Goal: Task Accomplishment & Management: Manage account settings

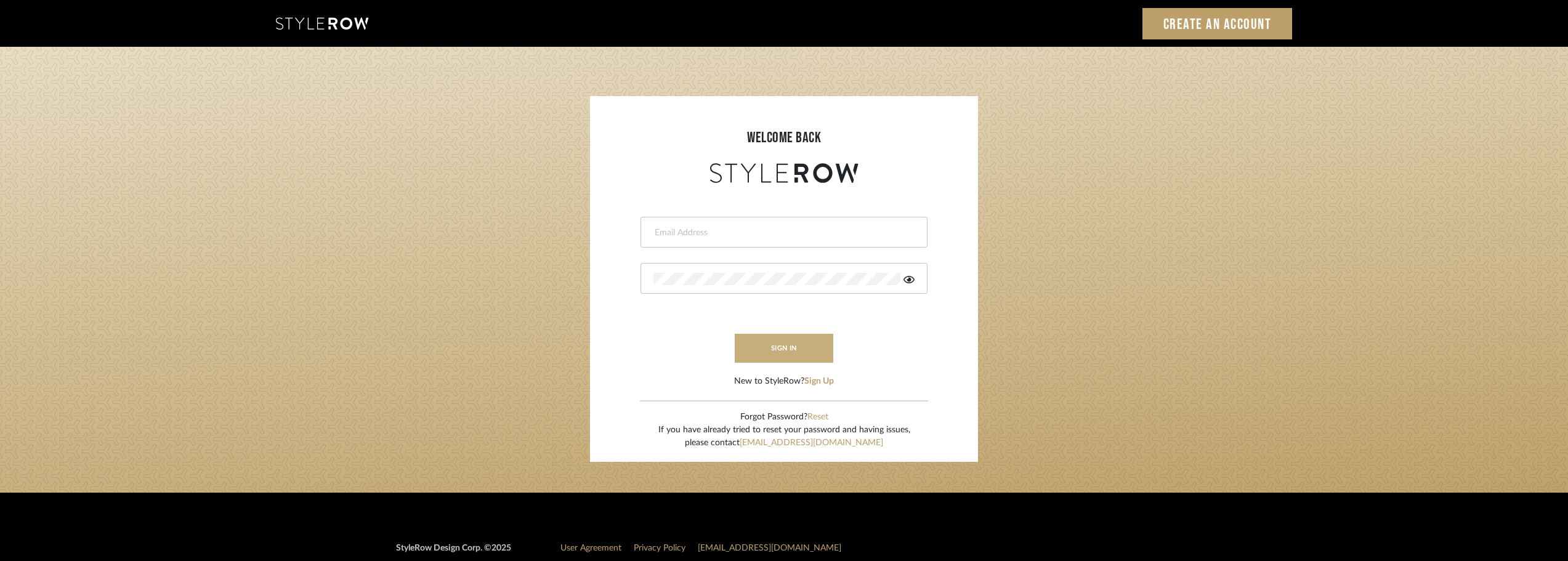
type input "[EMAIL_ADDRESS][DOMAIN_NAME]"
click at [781, 338] on button "sign in" at bounding box center [783, 349] width 98 height 29
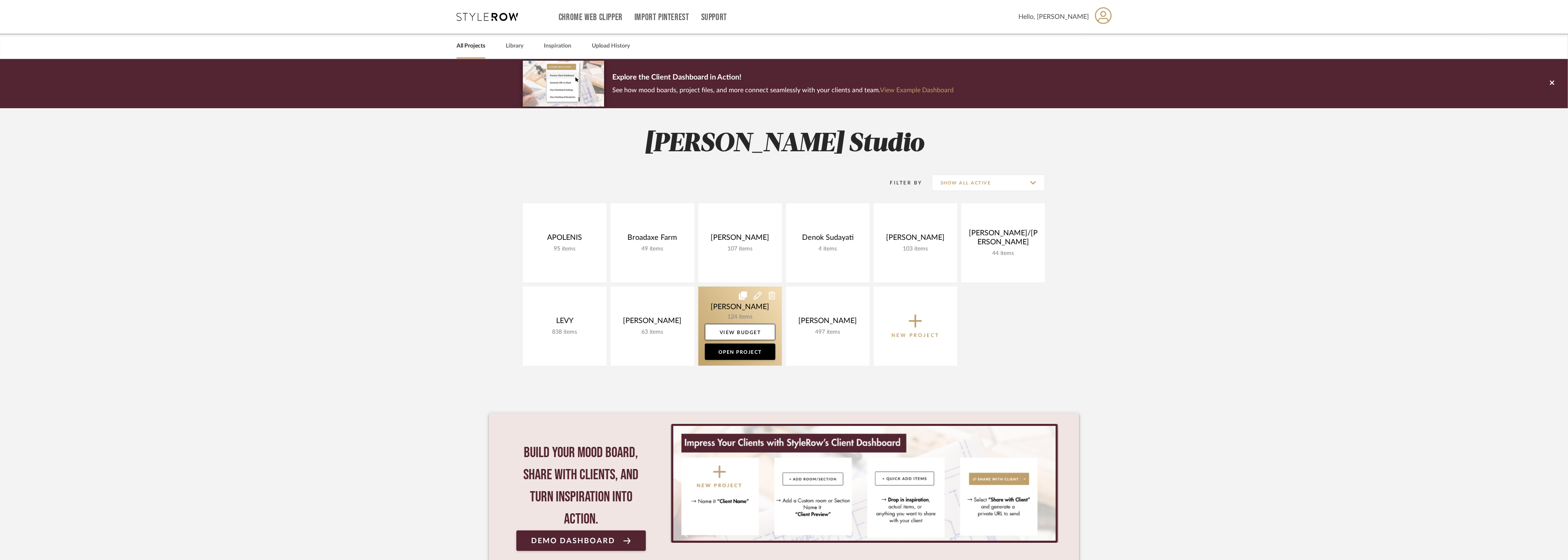
click at [713, 300] on link at bounding box center [740, 326] width 84 height 79
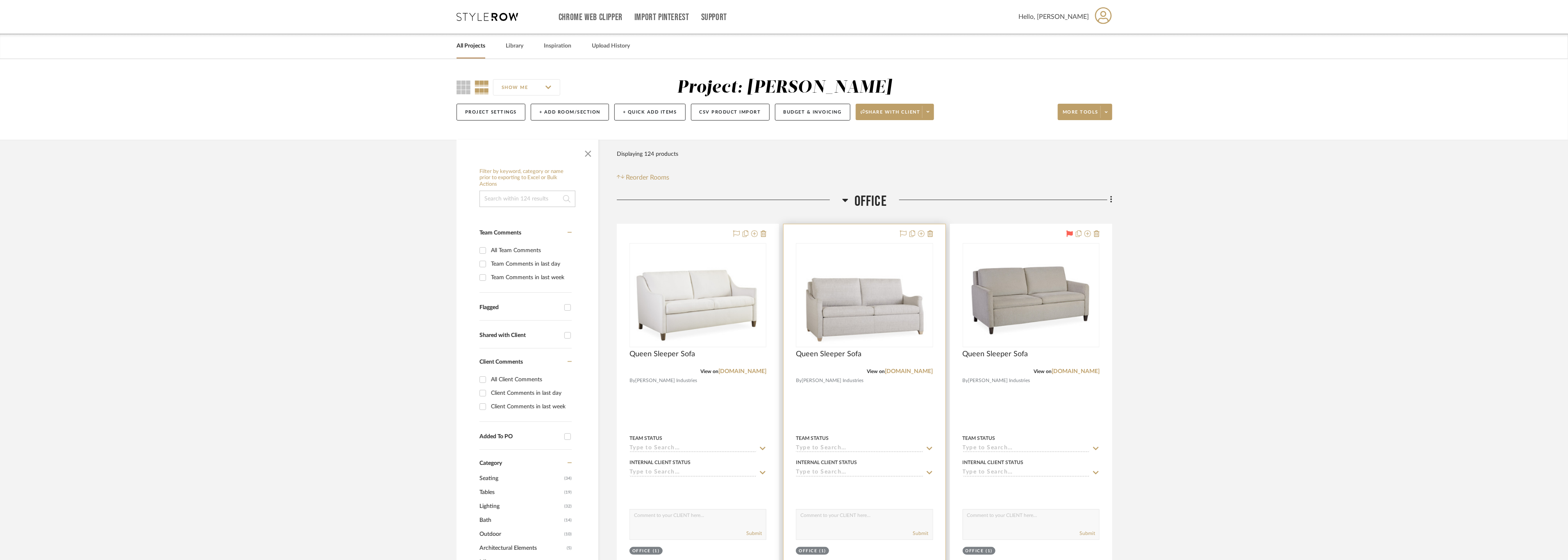
click at [856, 402] on div at bounding box center [864, 403] width 161 height 359
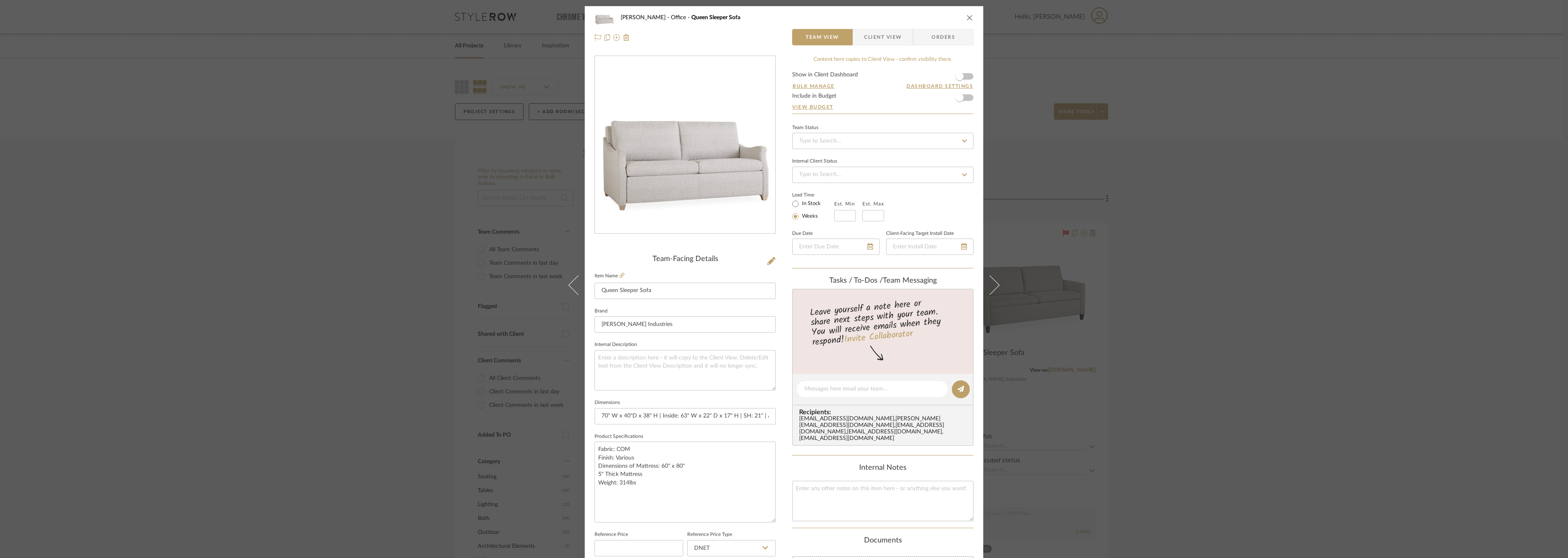
drag, startPoint x: 772, startPoint y: 488, endPoint x: 779, endPoint y: 528, distance: 40.6
click at [779, 528] on div "OYER Office Queen Sleeper Sofa Team View Client View Orders Team-Facing Details…" at bounding box center [784, 403] width 399 height 795
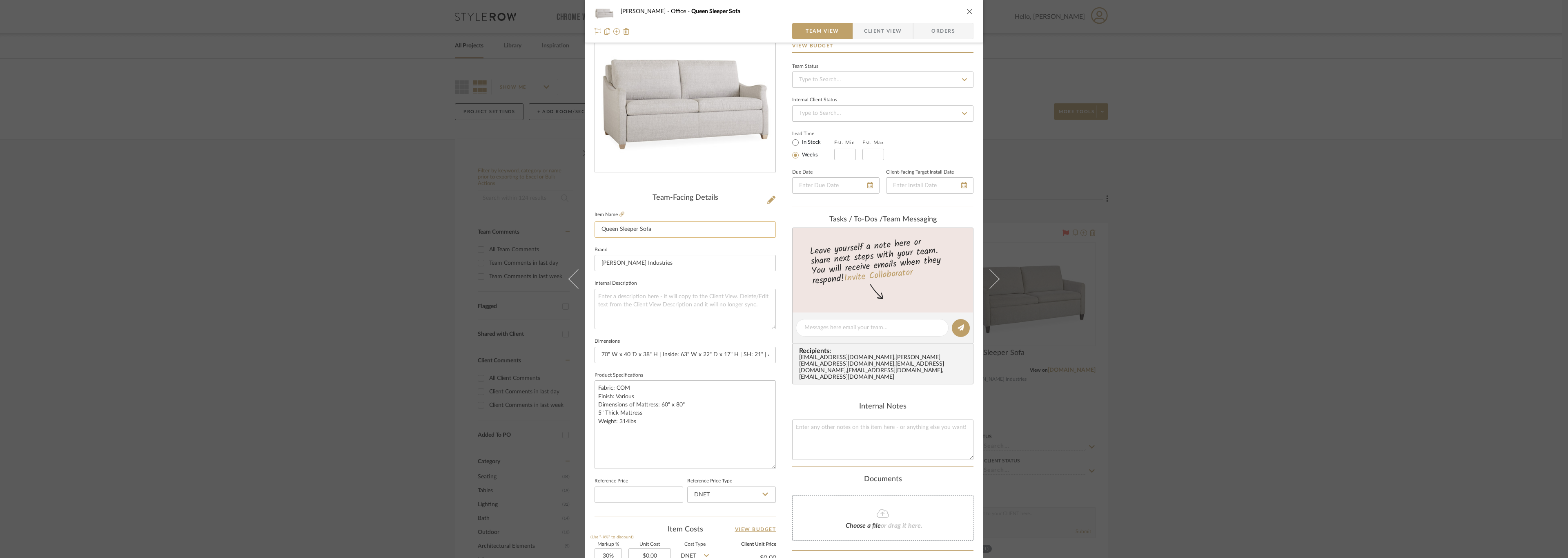
click at [595, 233] on input "Queen Sleeper Sofa" at bounding box center [685, 230] width 181 height 16
click at [649, 230] on input "Queen Sleeper Sofa" at bounding box center [685, 230] width 181 height 16
click at [657, 276] on sr-form-field "Brand Lee Industries" at bounding box center [685, 261] width 181 height 34
click at [606, 356] on input "70" W x 40"D x 38" H | Inside: 63" W x 22" D x 17" H | SH: 21" | AH: 25" | Rail…" at bounding box center [685, 355] width 181 height 16
click at [595, 356] on input "70" W x 40"D x 38" H | Inside: 63" W x 22" D x 17" H | SH: 21" | AH: 25" | Rail…" at bounding box center [685, 355] width 181 height 16
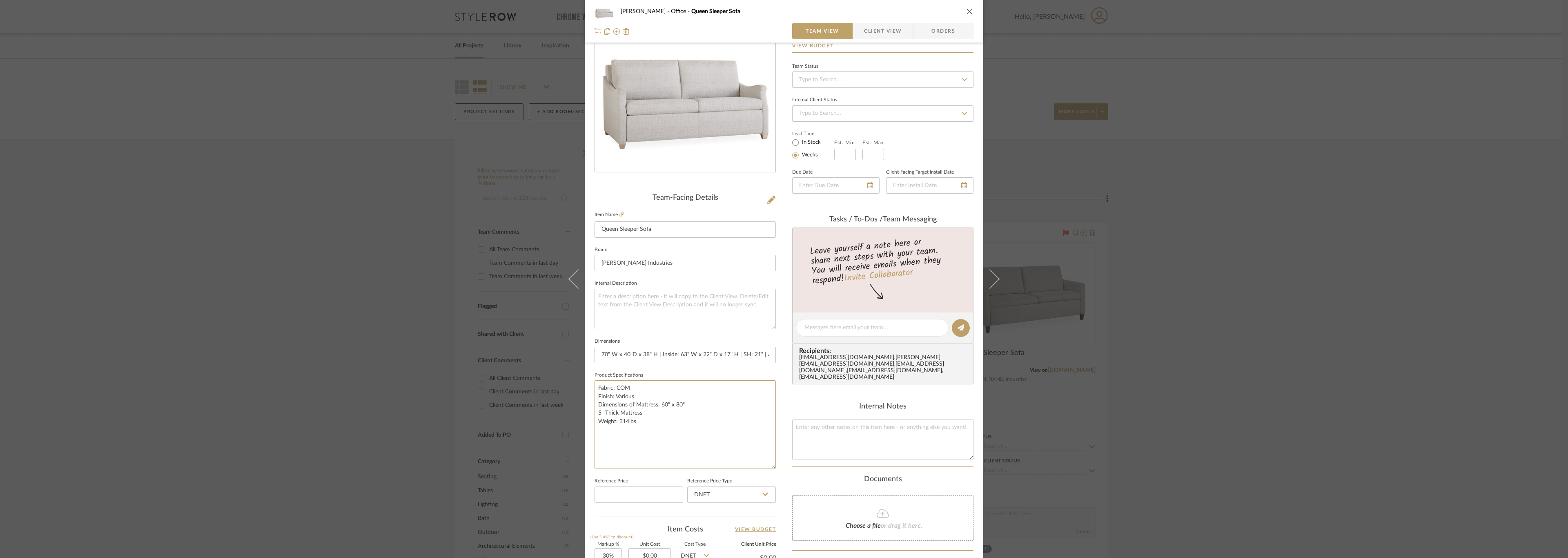
drag, startPoint x: 635, startPoint y: 420, endPoint x: 587, endPoint y: 384, distance: 60.0
click at [587, 384] on div "OYER Office Queen Sleeper Sofa Team View Client View Orders Team-Facing Details…" at bounding box center [784, 346] width 399 height 803
click at [600, 387] on textarea "Fabric: COM Finish: Various Dimensions of Mattress: 60" x 80" 5" Thick Mattress…" at bounding box center [685, 425] width 181 height 89
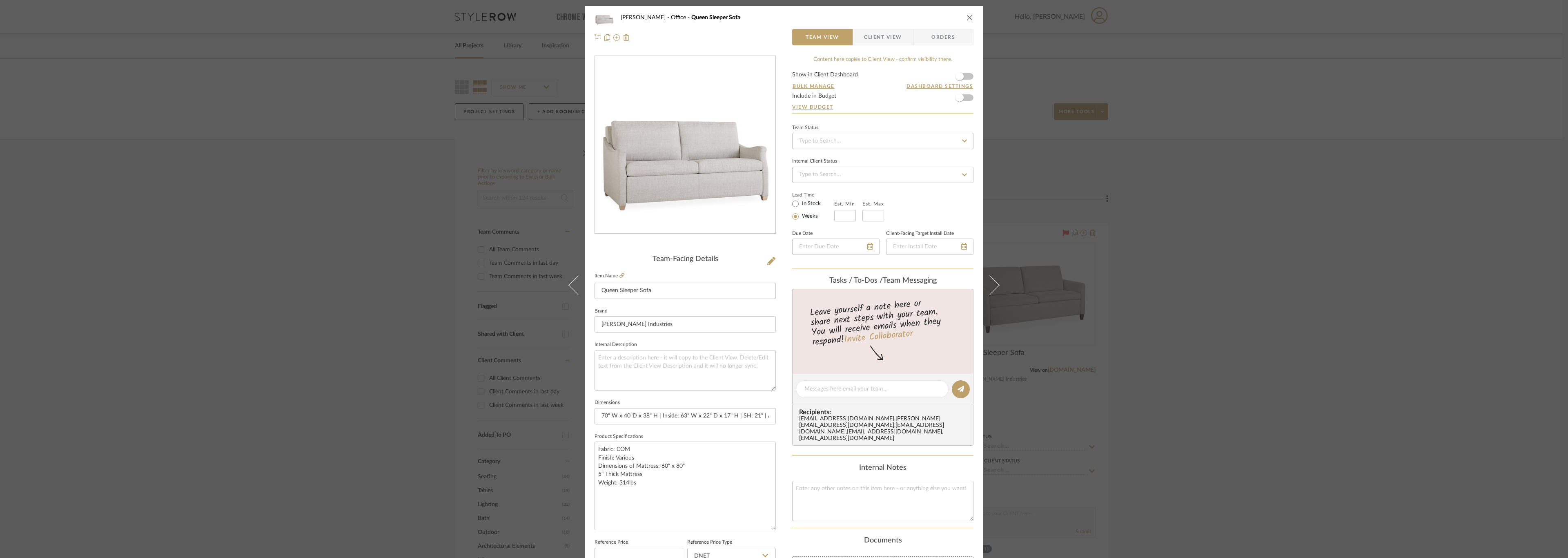
click at [872, 44] on span "Client View" at bounding box center [883, 37] width 38 height 16
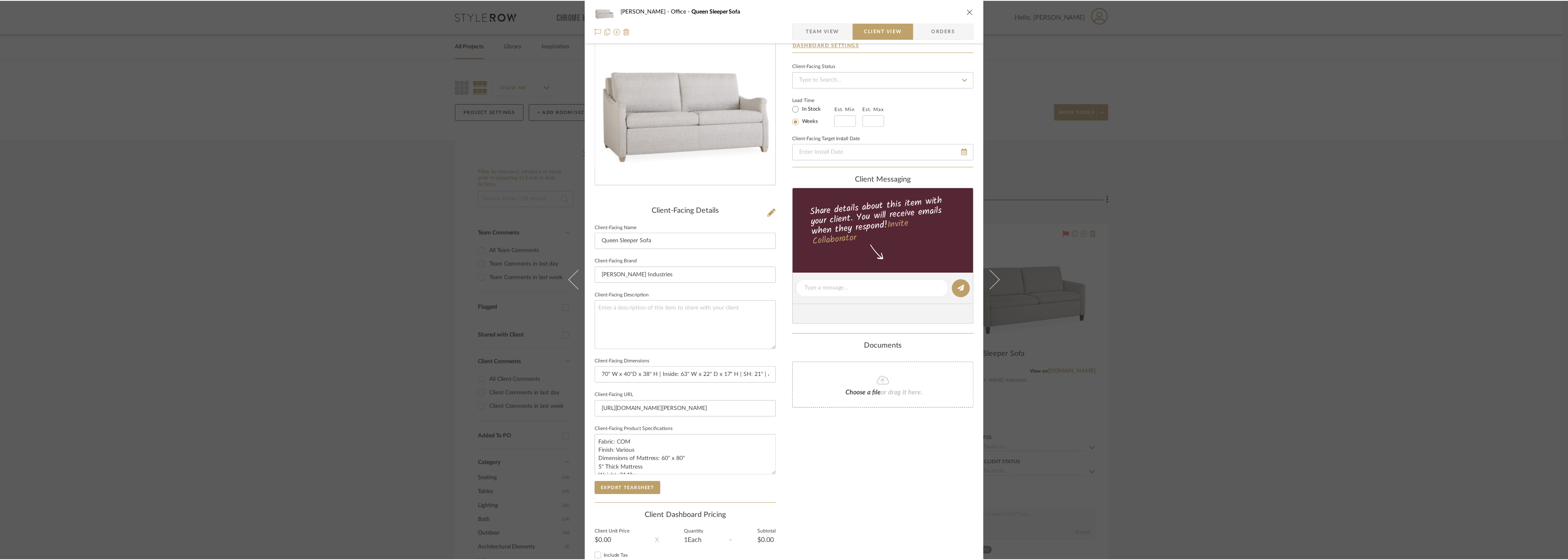
scroll to position [116, 0]
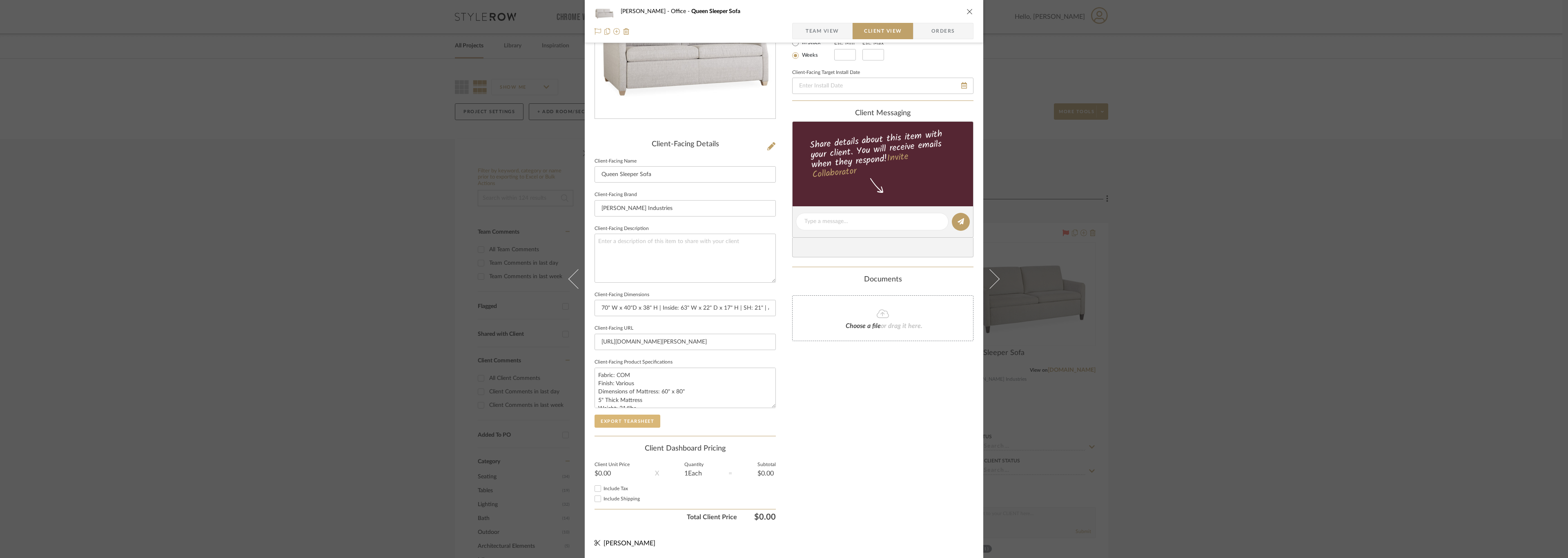
click at [637, 425] on button "Export Tearsheet" at bounding box center [628, 421] width 66 height 13
click at [1391, 175] on div "OYER Office Queen Sleeper Sofa Team View Client View Orders Client-Facing Detai…" at bounding box center [784, 279] width 1568 height 558
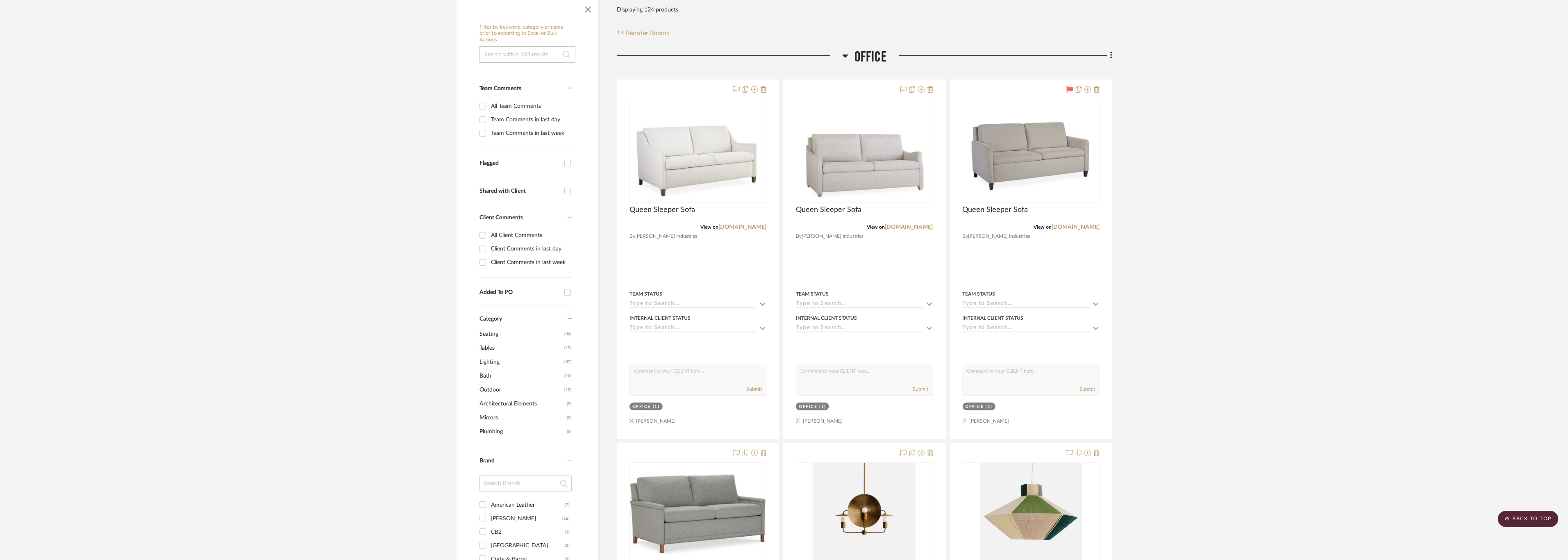
scroll to position [123, 0]
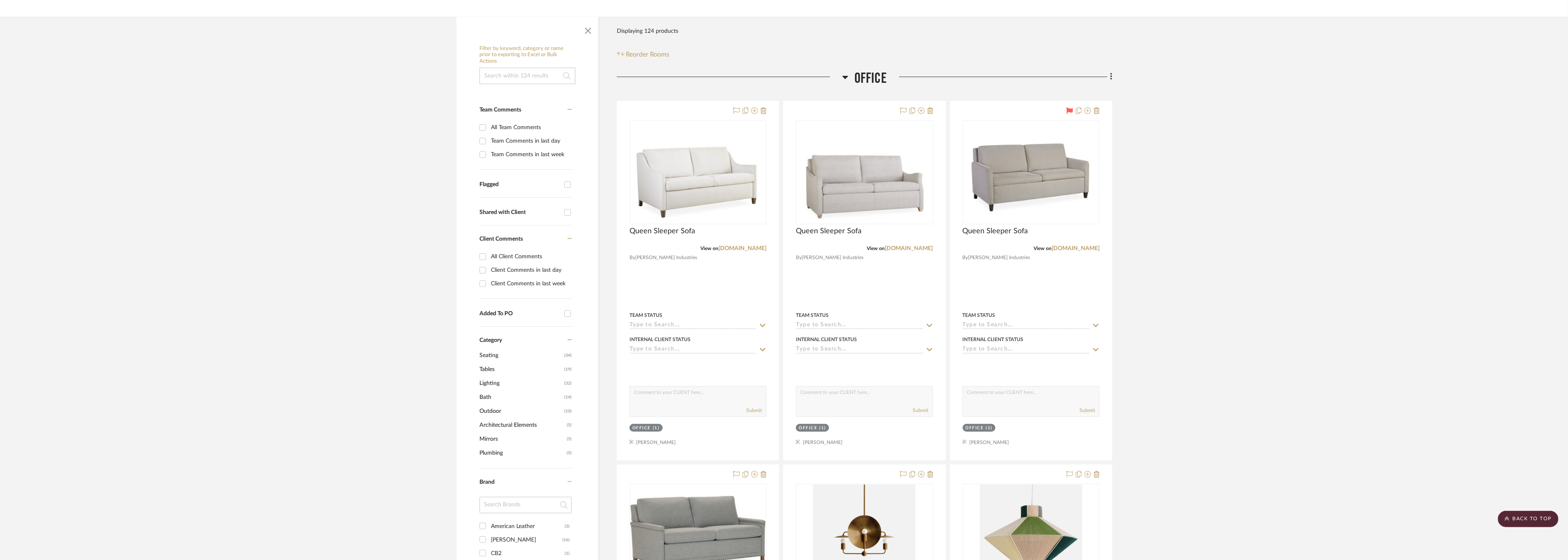
click at [564, 178] on input "Flagged" at bounding box center [567, 184] width 13 height 13
checkbox input "true"
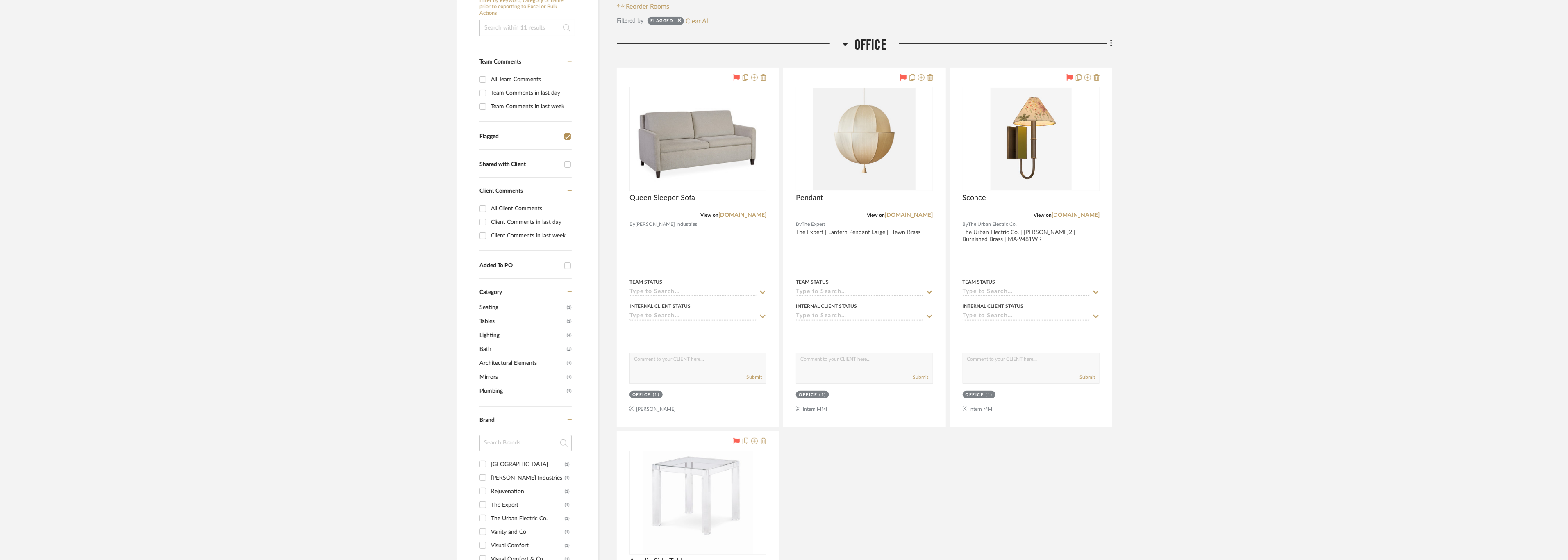
scroll to position [185, 0]
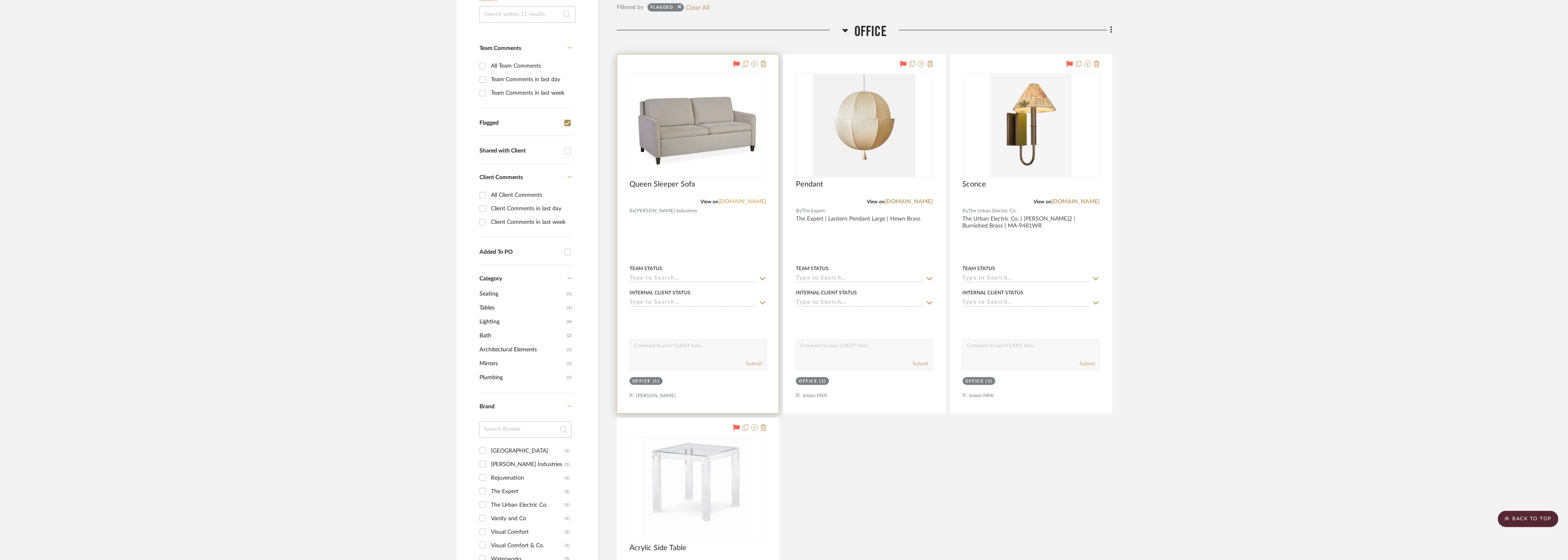
click at [746, 200] on link "leeindustries.com" at bounding box center [742, 201] width 48 height 6
